Goal: Information Seeking & Learning: Learn about a topic

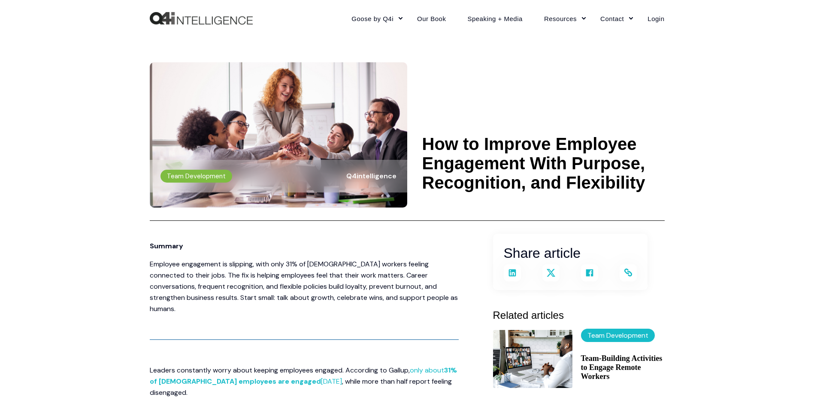
click at [511, 271] on icon at bounding box center [512, 272] width 7 height 7
click at [514, 270] on icon at bounding box center [512, 272] width 7 height 7
click at [626, 270] on icon at bounding box center [628, 272] width 9 height 9
drag, startPoint x: 425, startPoint y: 142, endPoint x: 646, endPoint y: 190, distance: 225.8
click at [646, 190] on h1 "How to Improve Employee Engagement With Purpose, Recognition, and Flexibility" at bounding box center [543, 163] width 243 height 58
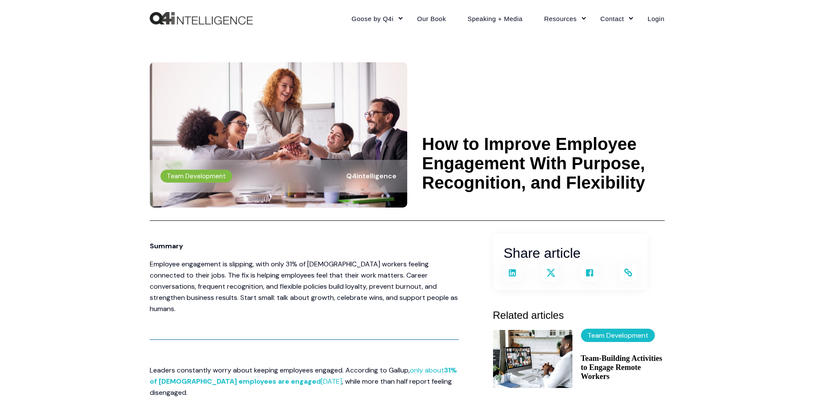
drag, startPoint x: 646, startPoint y: 190, endPoint x: 622, endPoint y: 176, distance: 27.1
copy h1 "How to Improve Employee Engagement With Purpose, Recognition, and Flexibility"
click at [625, 272] on icon at bounding box center [628, 272] width 9 height 9
click at [424, 137] on h1 "How to Improve Employee Engagement With Purpose, Recognition, and Flexibility" at bounding box center [543, 163] width 243 height 58
drag, startPoint x: 424, startPoint y: 137, endPoint x: 718, endPoint y: 191, distance: 299.3
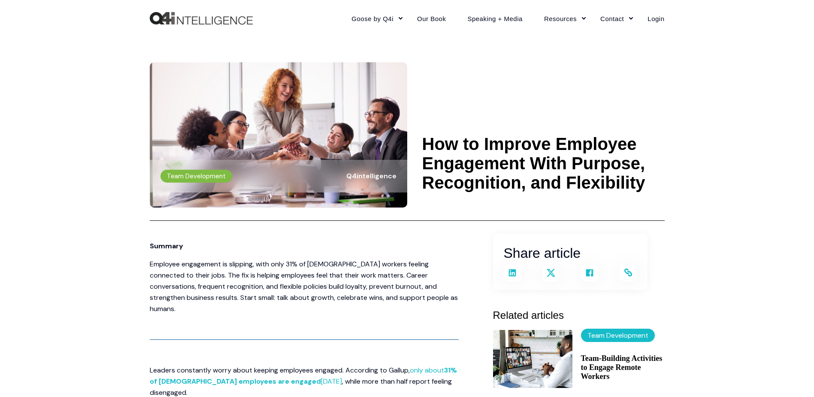
drag, startPoint x: 631, startPoint y: 179, endPoint x: 694, endPoint y: 144, distance: 72.2
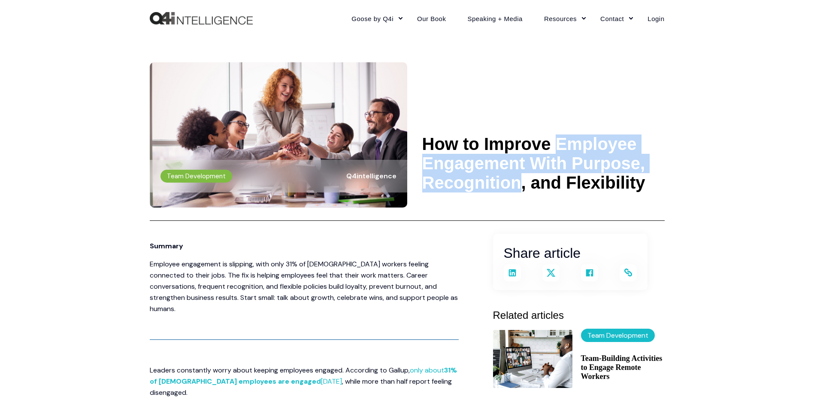
drag, startPoint x: 482, startPoint y: 142, endPoint x: 638, endPoint y: 170, distance: 159.1
click at [638, 170] on h1 "How to Improve Employee Engagement With Purpose, Recognition, and Flexibility" at bounding box center [543, 163] width 243 height 58
drag, startPoint x: 638, startPoint y: 170, endPoint x: 632, endPoint y: 169, distance: 6.5
click at [637, 169] on h1 "How to Improve Employee Engagement With Purpose, Recognition, and Flexibility" at bounding box center [543, 163] width 243 height 58
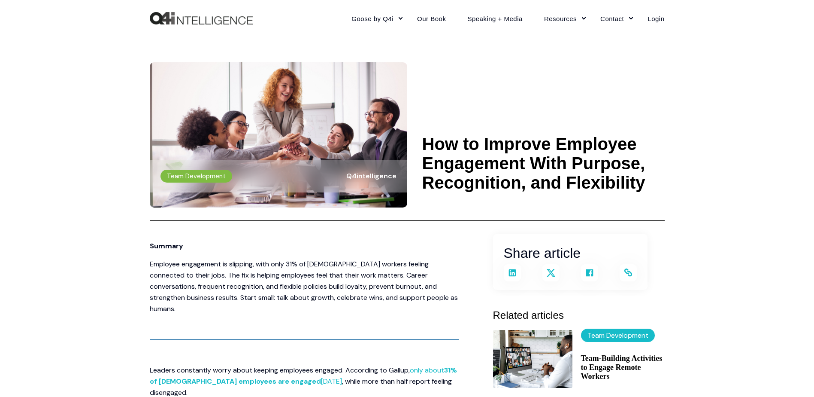
drag, startPoint x: 424, startPoint y: 142, endPoint x: 653, endPoint y: 184, distance: 233.0
click at [653, 184] on h1 "How to Improve Employee Engagement With Purpose, Recognition, and Flexibility" at bounding box center [543, 163] width 243 height 58
drag, startPoint x: 653, startPoint y: 184, endPoint x: 612, endPoint y: 174, distance: 42.0
copy h1 "How to Improve Employee Engagement With Purpose, Recognition, and Flexibility"
